Goal: Find specific page/section: Find specific page/section

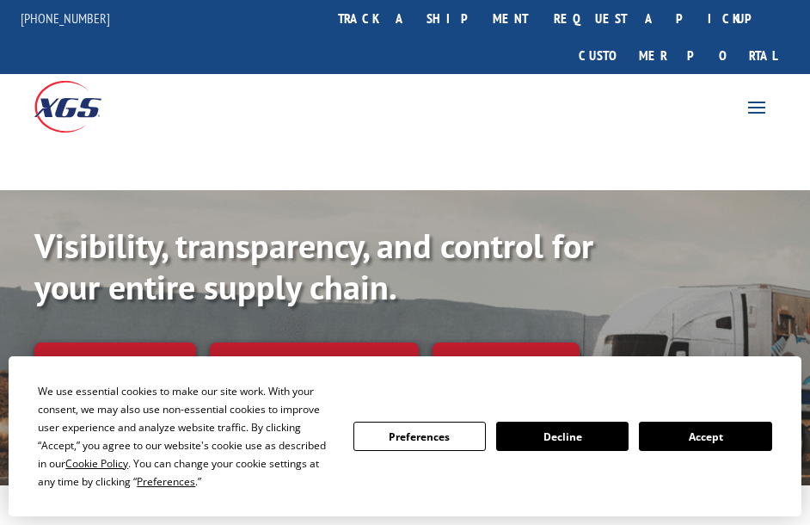
click at [720, 443] on button "Accept" at bounding box center [705, 436] width 132 height 29
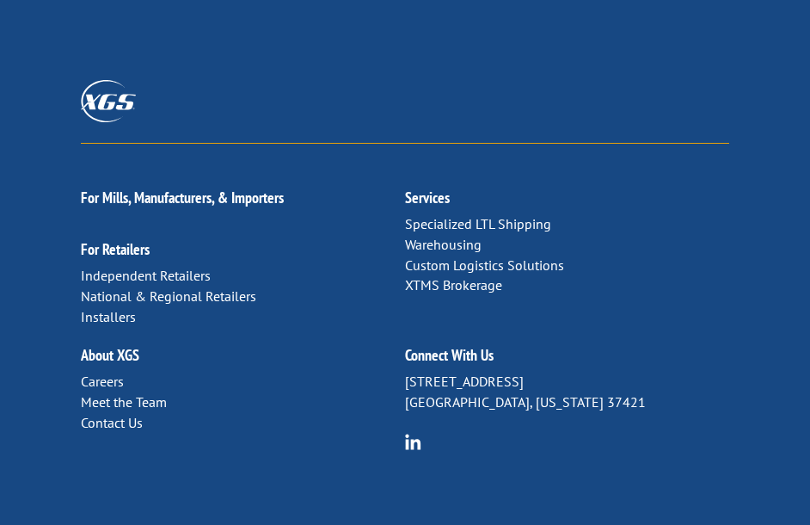
scroll to position [4388, 0]
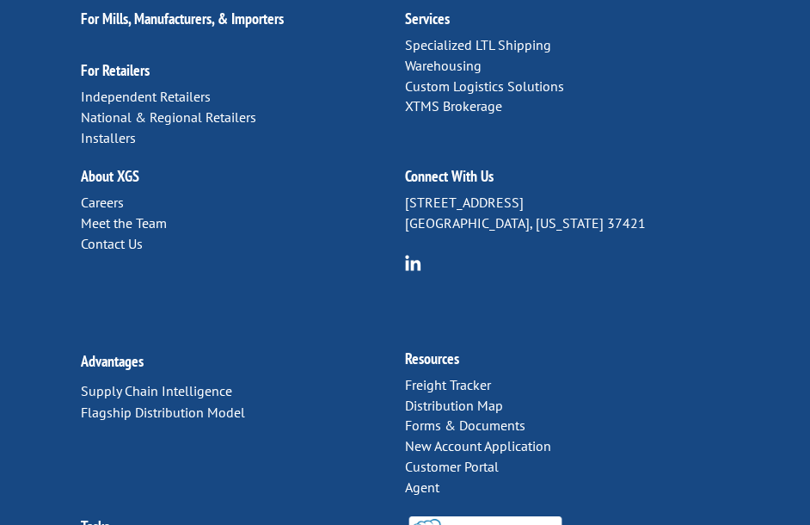
click at [96, 194] on link "Careers" at bounding box center [102, 202] width 43 height 17
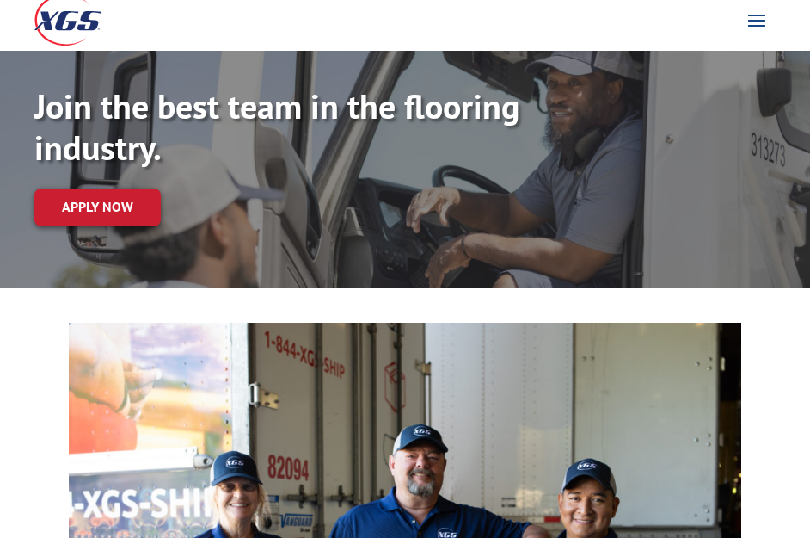
scroll to position [86, 0]
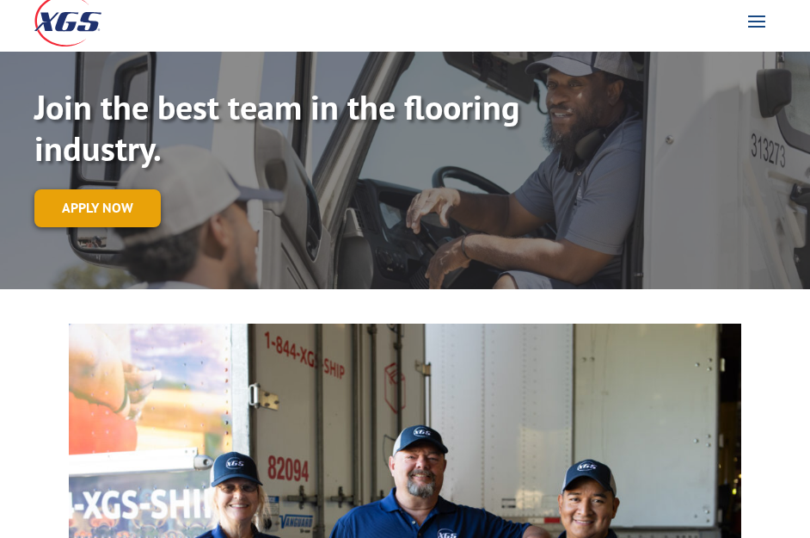
click at [132, 189] on link "Apply now" at bounding box center [97, 207] width 126 height 37
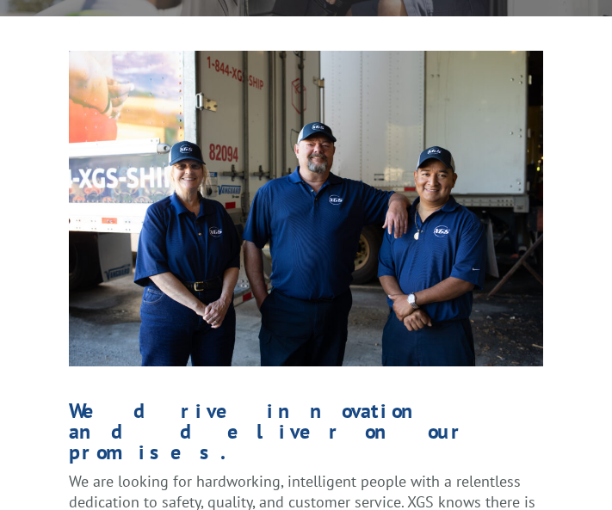
scroll to position [497, 0]
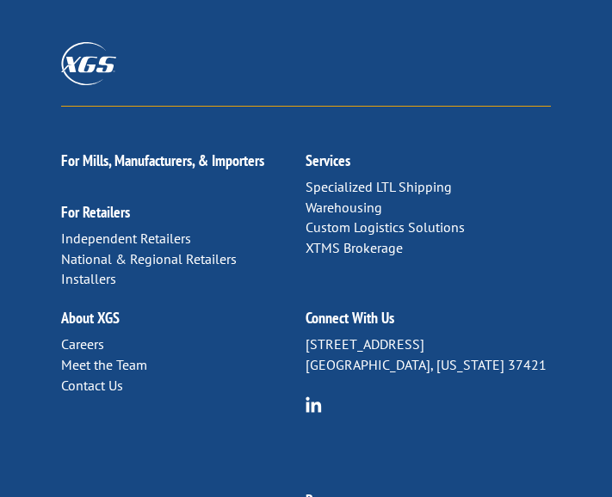
scroll to position [4388, 0]
